Goal: Communication & Community: Connect with others

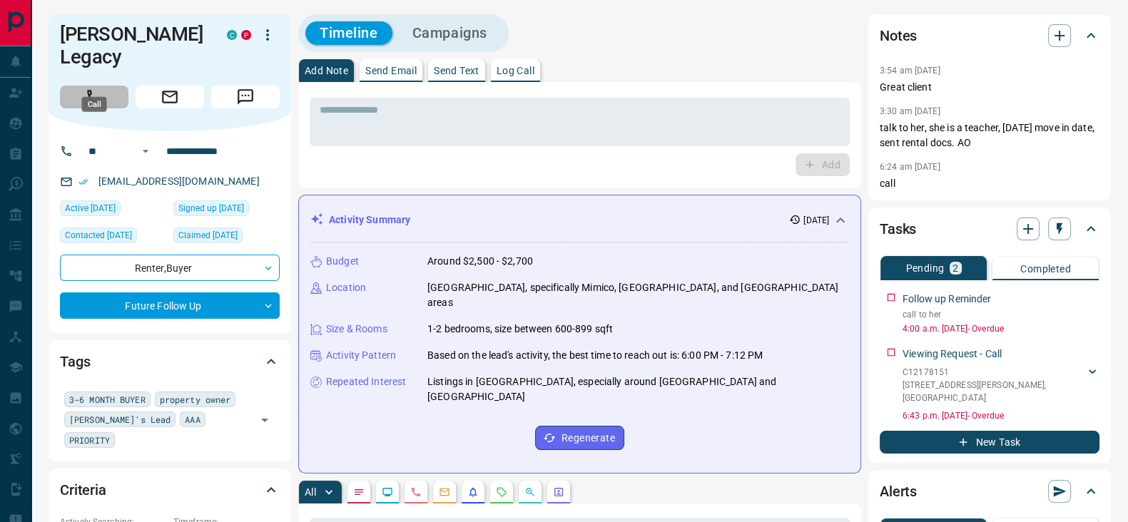
click at [96, 88] on icon "Call" at bounding box center [94, 97] width 19 height 19
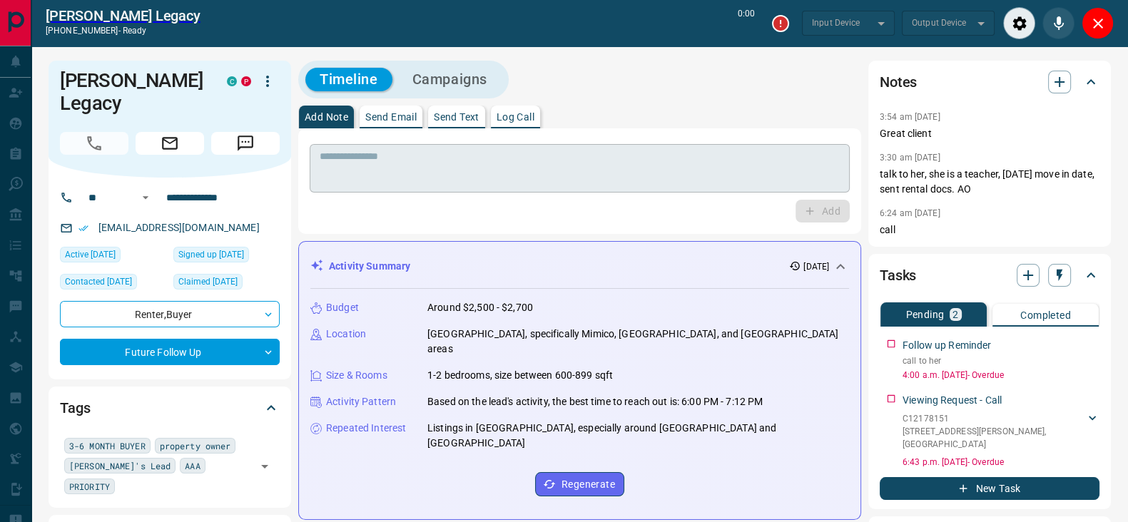
type input "*******"
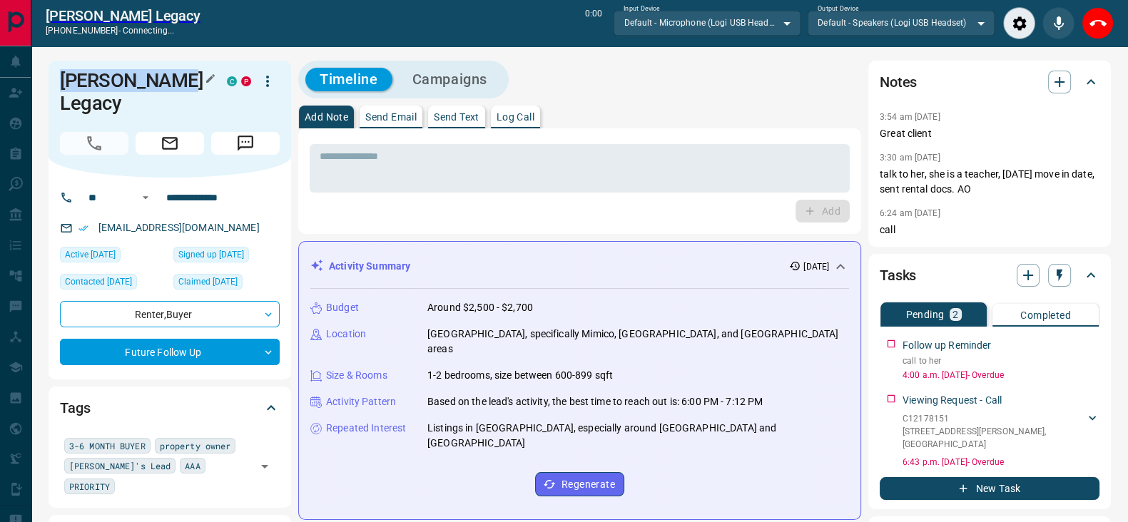
drag, startPoint x: 185, startPoint y: 88, endPoint x: 51, endPoint y: 89, distance: 133.4
click at [51, 89] on div "[PERSON_NAME] Legacy C P" at bounding box center [170, 119] width 243 height 117
copy h1 "[PERSON_NAME] Legacy"
drag, startPoint x: 257, startPoint y: 183, endPoint x: 168, endPoint y: 180, distance: 89.2
click at [168, 186] on input "**********" at bounding box center [216, 197] width 111 height 23
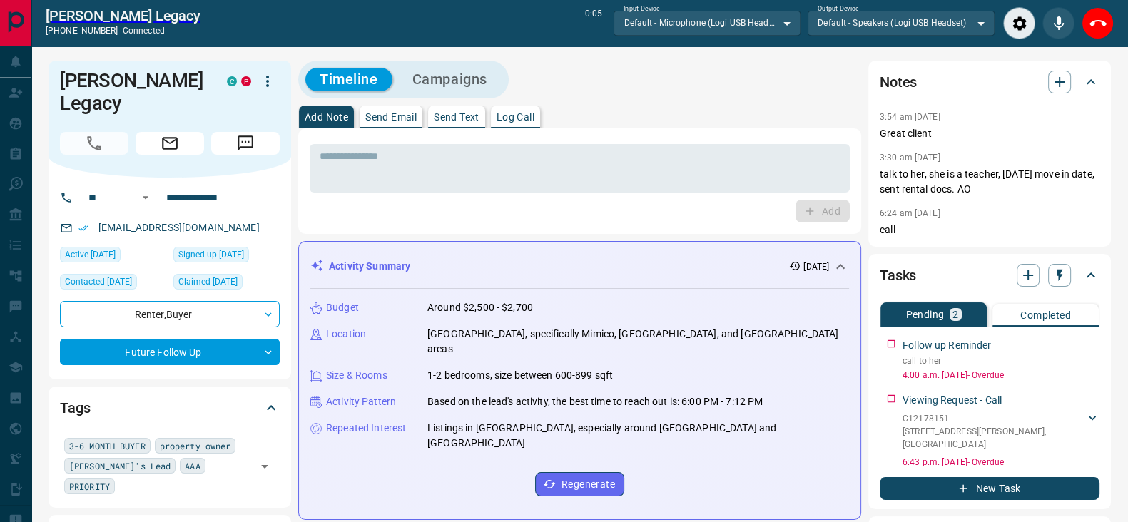
drag, startPoint x: 355, startPoint y: 225, endPoint x: 245, endPoint y: 189, distance: 115.0
click at [355, 224] on div "* ​ Add" at bounding box center [579, 181] width 563 height 106
drag, startPoint x: 237, startPoint y: 178, endPoint x: 154, endPoint y: 170, distance: 83.1
click at [154, 186] on div "**********" at bounding box center [164, 197] width 172 height 23
drag, startPoint x: 234, startPoint y: 208, endPoint x: 88, endPoint y: 200, distance: 145.7
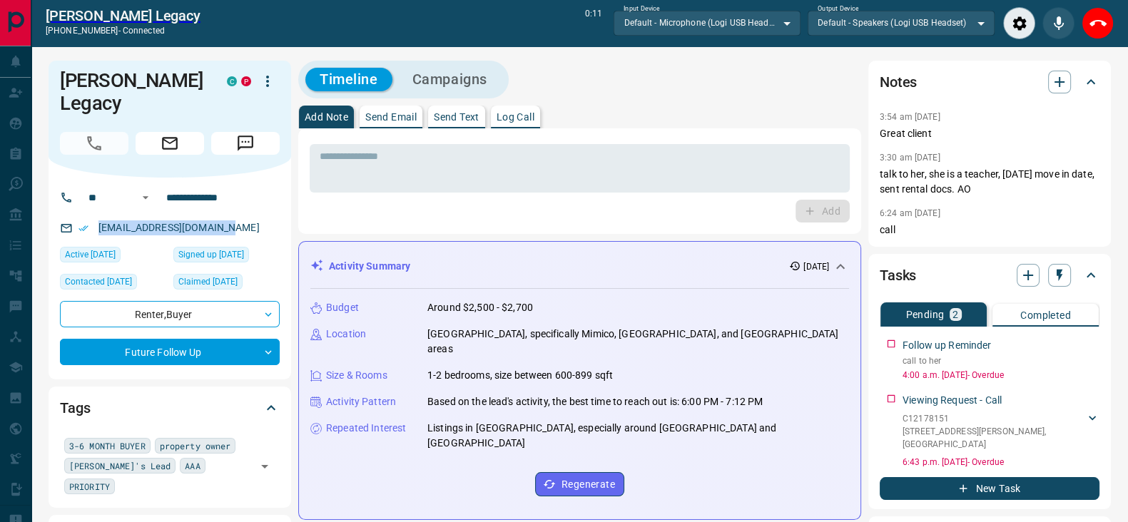
click at [88, 216] on div "[EMAIL_ADDRESS][DOMAIN_NAME]" at bounding box center [170, 228] width 220 height 24
copy link "[EMAIL_ADDRESS][DOMAIN_NAME]"
click at [1091, 28] on icon "End Call" at bounding box center [1097, 23] width 17 height 17
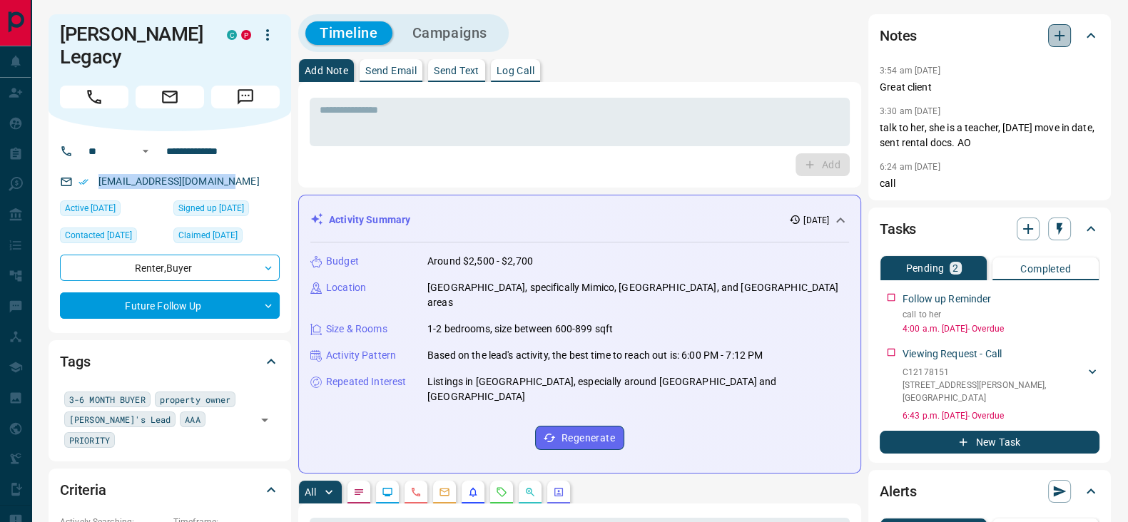
click at [1060, 33] on icon "button" at bounding box center [1059, 35] width 17 height 17
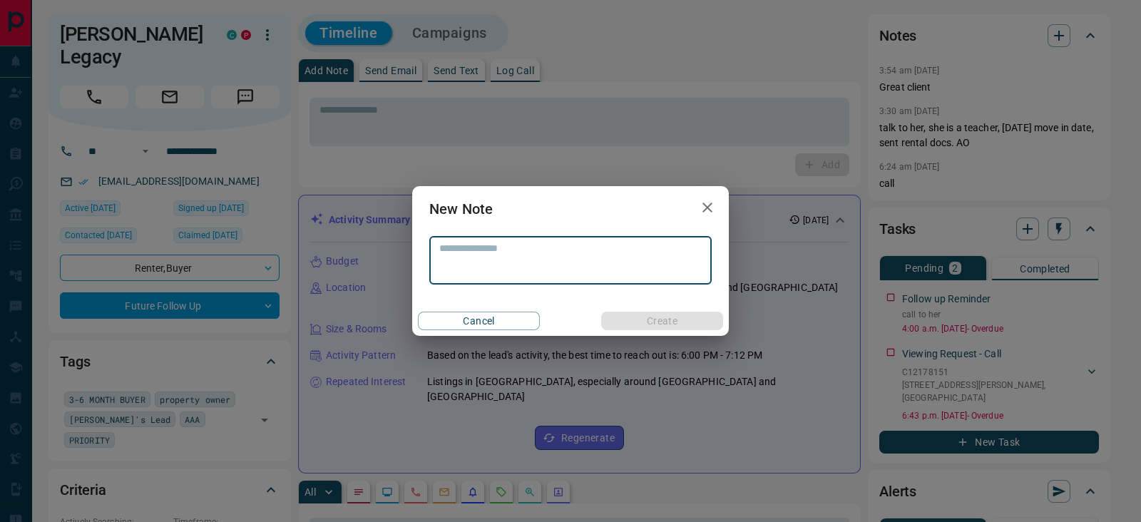
click at [557, 255] on textarea at bounding box center [570, 261] width 263 height 36
type textarea "*"
type textarea "**********"
drag, startPoint x: 626, startPoint y: 317, endPoint x: 628, endPoint y: 298, distance: 18.7
click at [626, 317] on button "Create" at bounding box center [662, 321] width 122 height 19
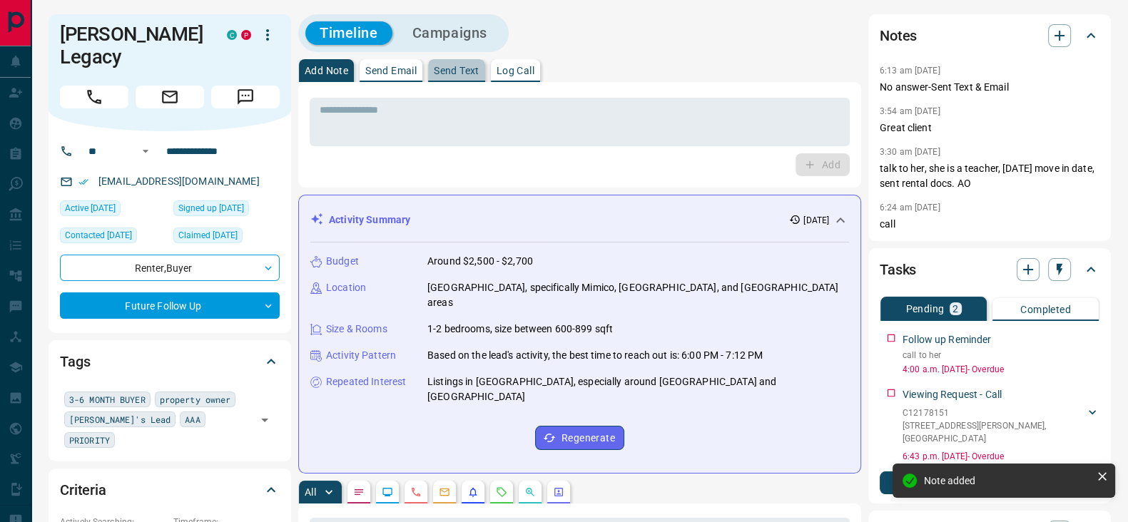
click at [452, 67] on p "Send Text" at bounding box center [457, 71] width 46 height 10
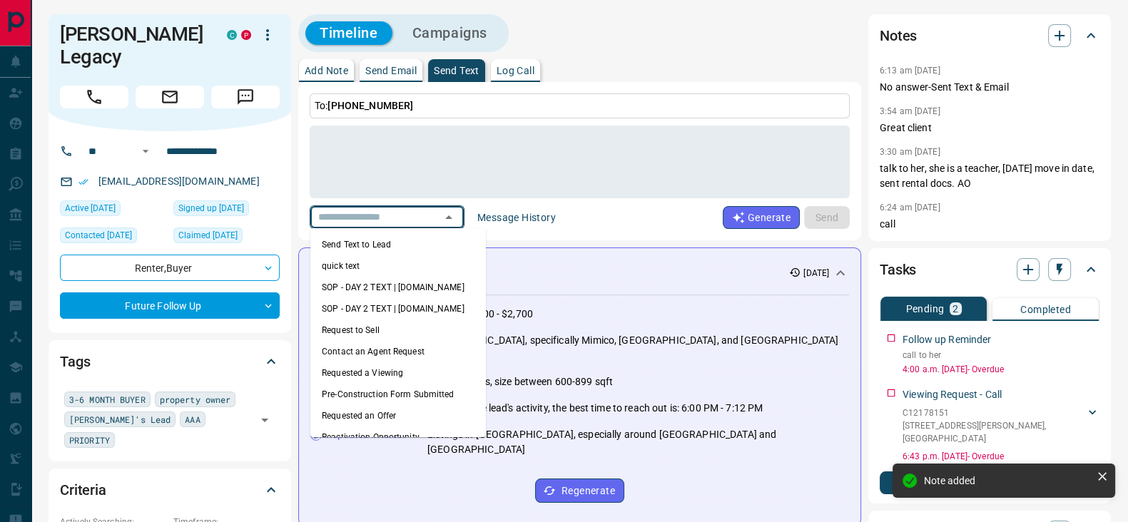
drag, startPoint x: 414, startPoint y: 214, endPoint x: 408, endPoint y: 225, distance: 12.8
click at [414, 214] on input "text" at bounding box center [366, 217] width 108 height 18
click at [393, 237] on li "Send Text to Lead" at bounding box center [397, 244] width 175 height 21
type textarea "**********"
type input "**********"
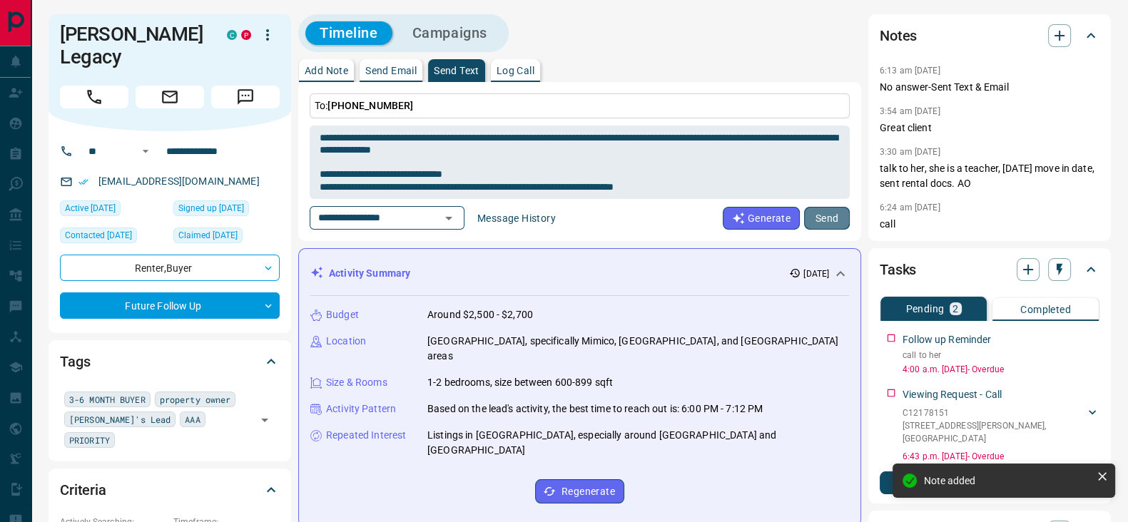
click at [824, 216] on button "Send" at bounding box center [827, 218] width 46 height 23
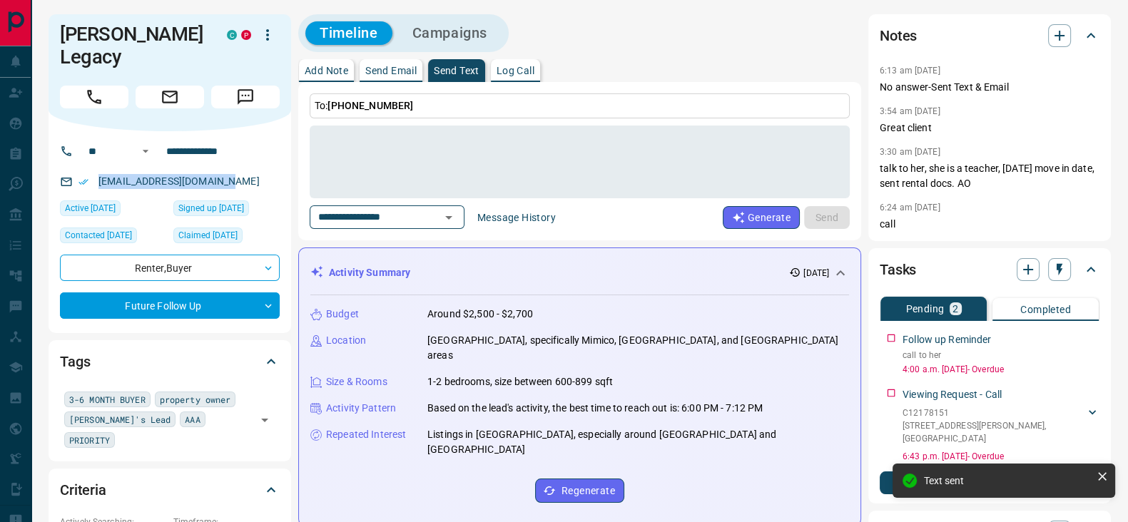
drag, startPoint x: 240, startPoint y: 165, endPoint x: 93, endPoint y: 170, distance: 147.0
click at [93, 170] on div "[EMAIL_ADDRESS][DOMAIN_NAME]" at bounding box center [170, 182] width 220 height 24
copy link "[EMAIL_ADDRESS][DOMAIN_NAME]"
